Goal: Task Accomplishment & Management: Complete application form

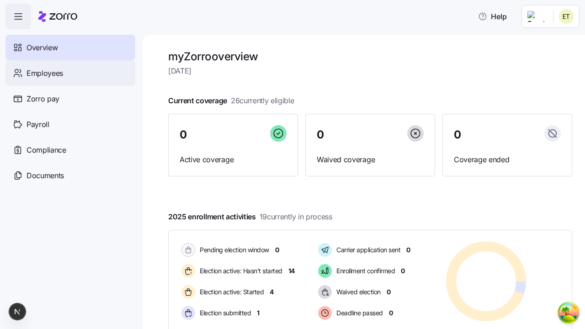
click at [44, 73] on span "Employees" at bounding box center [44, 73] width 37 height 11
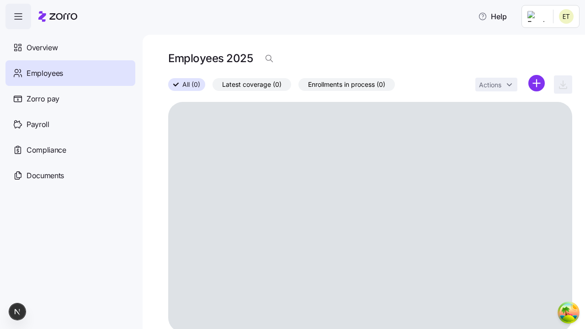
click at [536, 83] on html "Help Overview Employees Zorro pay Payroll Compliance Documents Employees 2025 A…" at bounding box center [292, 161] width 585 height 323
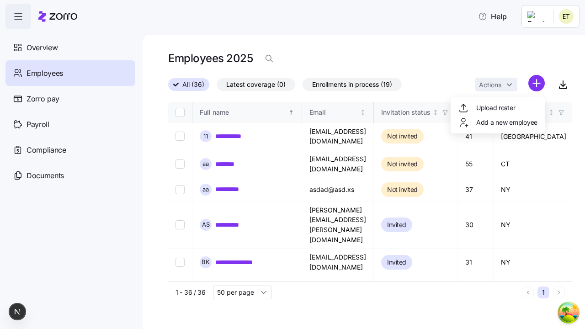
click at [497, 122] on span "Add a new employee" at bounding box center [506, 122] width 61 height 9
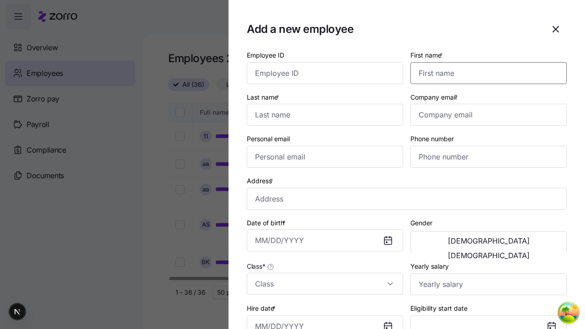
click at [485, 62] on input "First name *" at bounding box center [488, 73] width 156 height 22
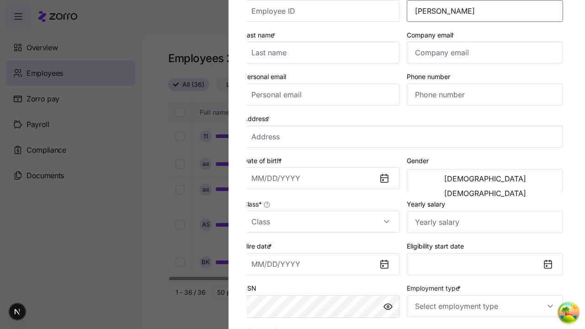
type input "[PERSON_NAME]"
click at [325, 53] on input "Last name *" at bounding box center [321, 53] width 156 height 22
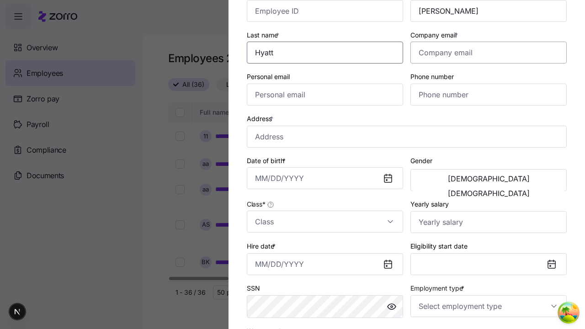
type input "Hyatt"
click at [488, 53] on input "Company email *" at bounding box center [488, 53] width 156 height 22
type input "[EMAIL_ADDRESS][DOMAIN_NAME]"
click at [325, 95] on input "Personal email" at bounding box center [325, 95] width 156 height 22
type input "[EMAIL_ADDRESS][DOMAIN_NAME]"
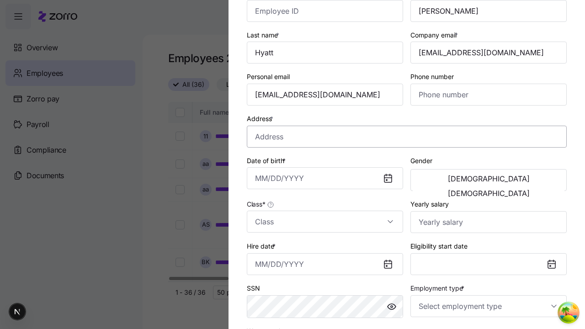
click at [407, 136] on input "Address *" at bounding box center [407, 137] width 320 height 22
type input "[GEOGRAPHIC_DATA][US_STATE], [GEOGRAPHIC_DATA], [GEOGRAPHIC_DATA]"
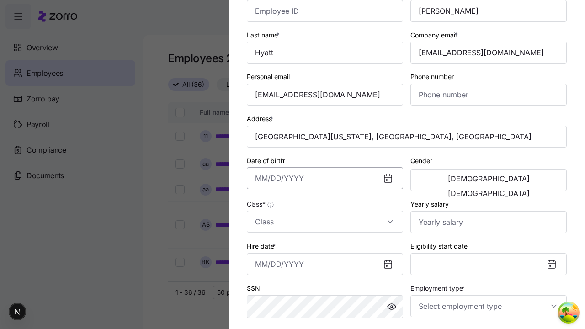
click at [325, 178] on input "Date of birth *" at bounding box center [325, 178] width 156 height 22
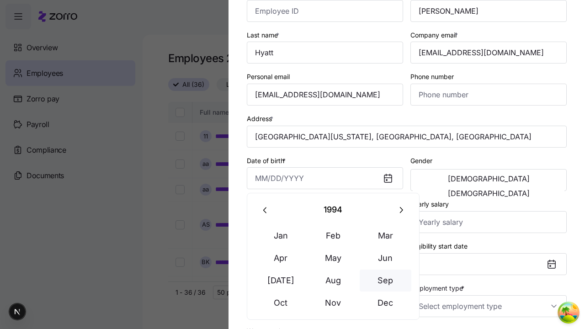
click at [385, 280] on button "Sep" at bounding box center [386, 281] width 52 height 22
type input "[DATE]"
click at [450, 180] on span "[DEMOGRAPHIC_DATA]" at bounding box center [489, 178] width 82 height 7
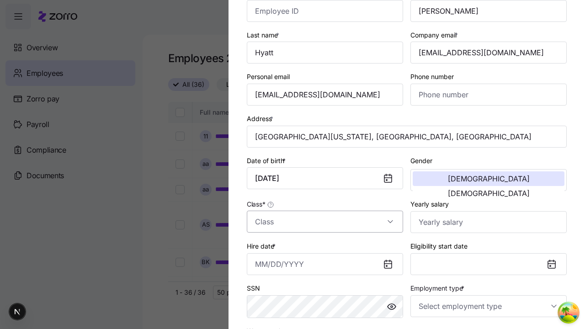
click at [325, 222] on input "Class *" at bounding box center [325, 222] width 156 height 22
click at [0, 0] on div "class1" at bounding box center [0, 0] width 0 height 0
type input "class1"
click at [325, 264] on input "Hire date *" at bounding box center [325, 264] width 156 height 22
click at [355, 187] on button "19" at bounding box center [355, 187] width 22 height 22
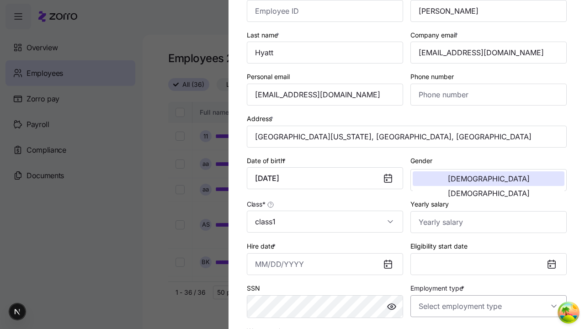
type input "[DATE]"
click at [488, 306] on input "Employment type *" at bounding box center [488, 306] width 156 height 22
click at [488, 259] on div "Full Time" at bounding box center [488, 258] width 149 height 19
type input "Full Time"
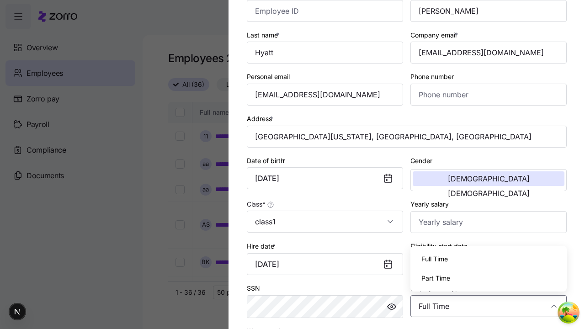
click at [0, 0] on div "Salary" at bounding box center [0, 0] width 0 height 0
type input "Salary"
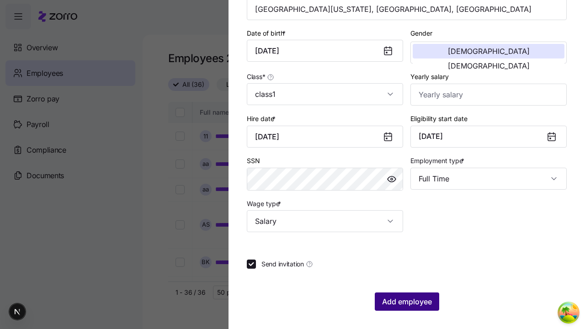
click at [406, 302] on span "Add employee" at bounding box center [407, 301] width 50 height 11
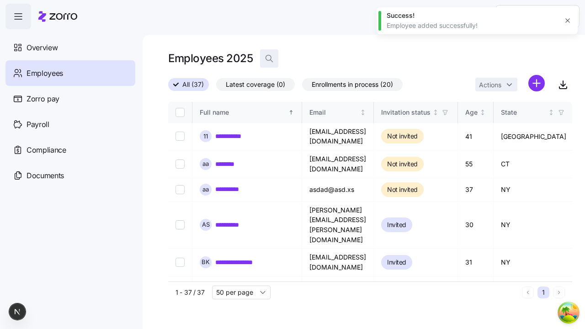
click at [269, 58] on icon "button" at bounding box center [269, 58] width 9 height 9
click at [351, 58] on input at bounding box center [351, 58] width 183 height 15
type input "[EMAIL_ADDRESS][DOMAIN_NAME]"
